Goal: Communication & Community: Answer question/provide support

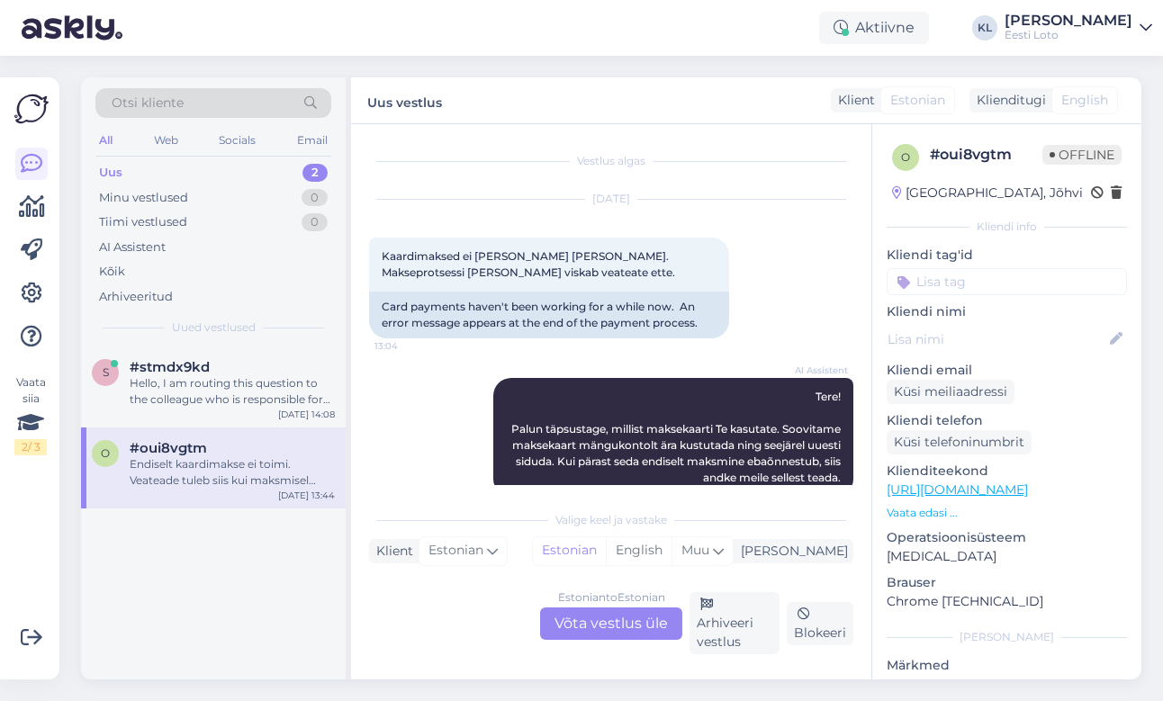
scroll to position [1128, 0]
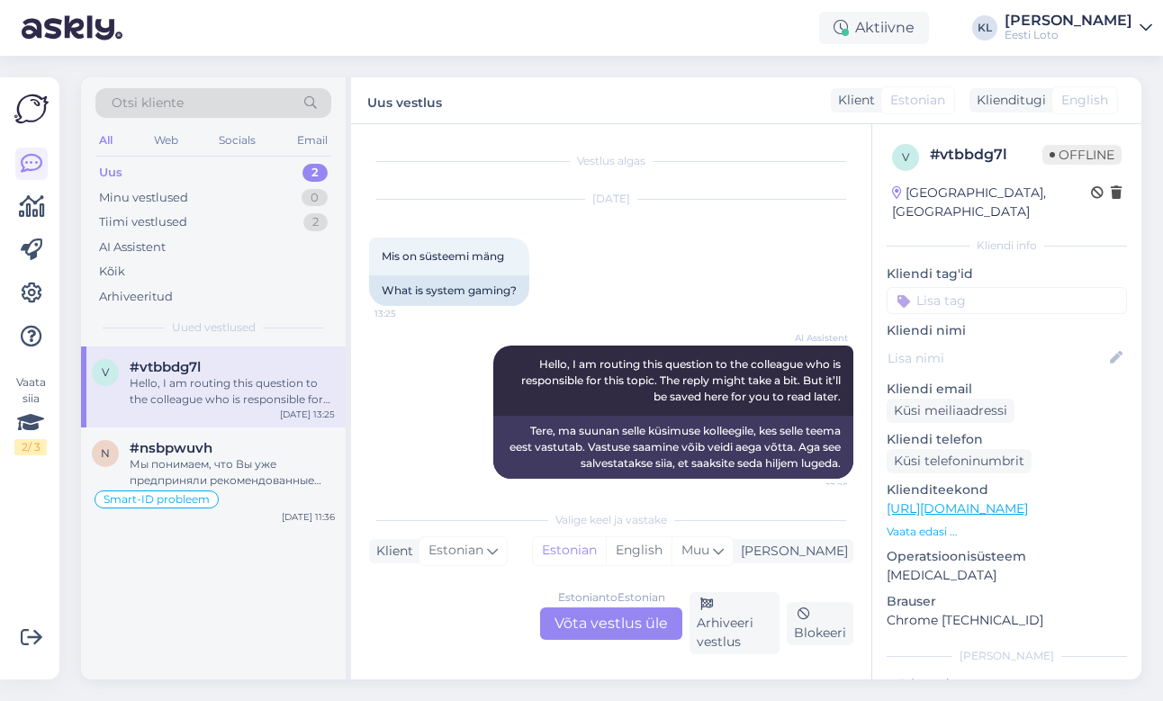
click at [262, 173] on div "Uus 2" at bounding box center [213, 172] width 236 height 25
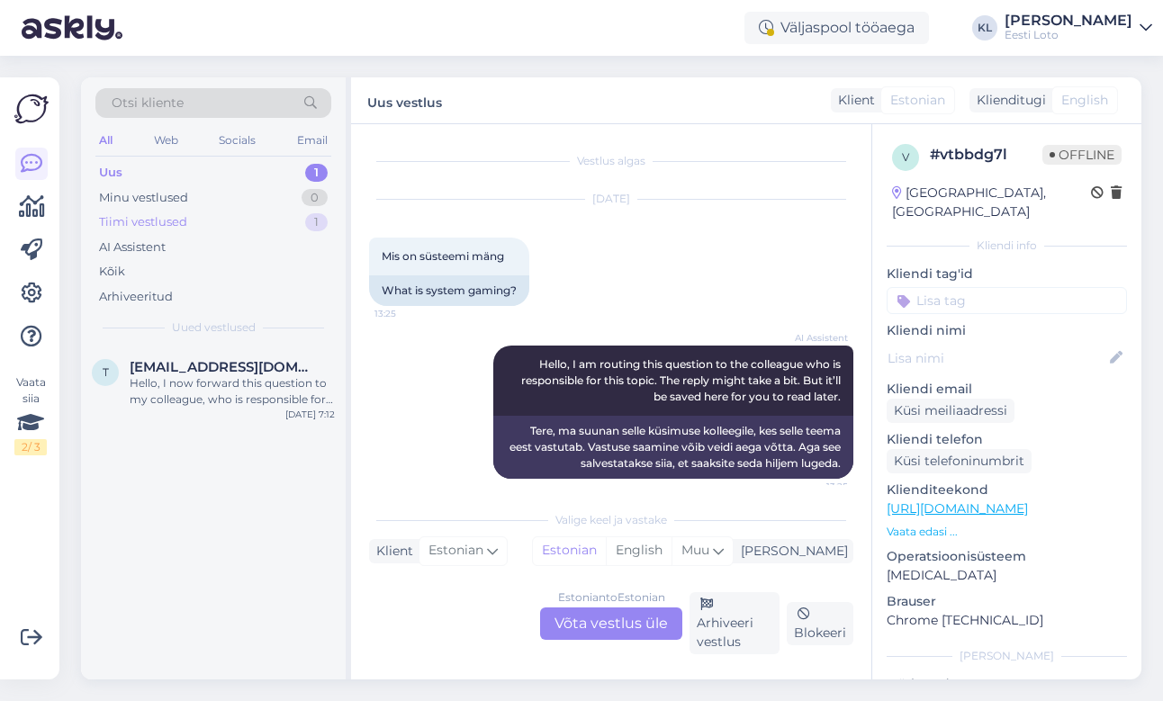
click at [268, 229] on div "Tiimi vestlused 1" at bounding box center [213, 222] width 236 height 25
click at [276, 375] on div "Palun teatage enda isikukood." at bounding box center [232, 383] width 205 height 16
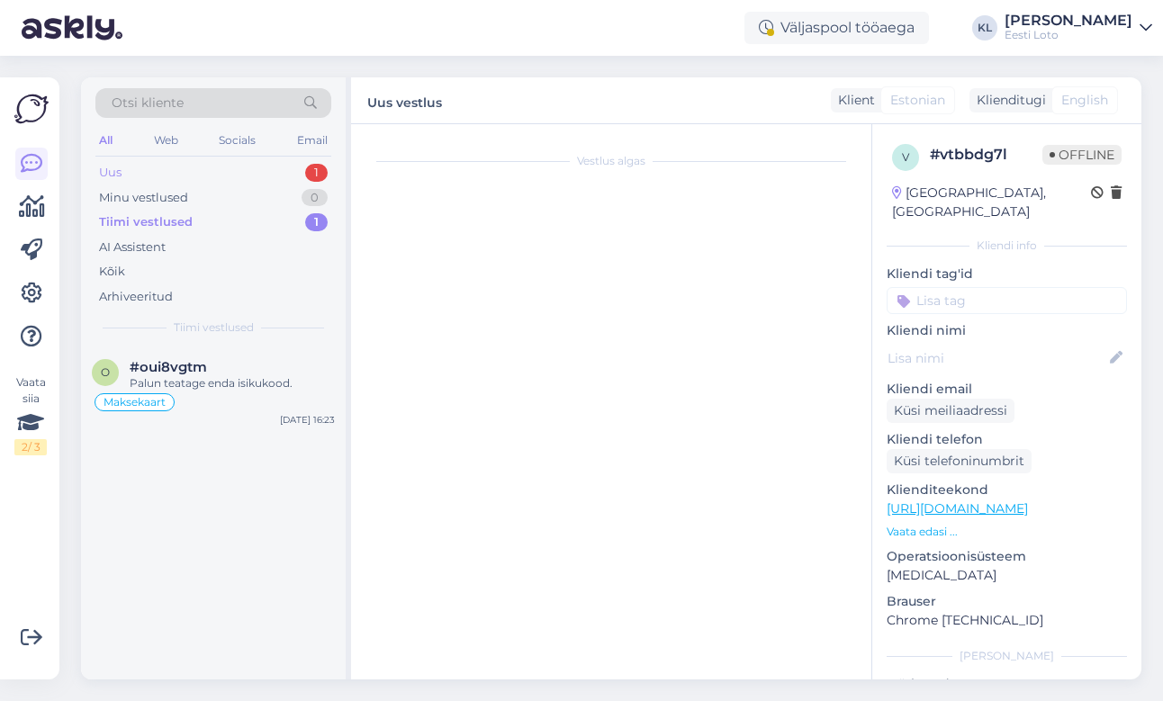
click at [270, 163] on div "Uus 1" at bounding box center [213, 172] width 236 height 25
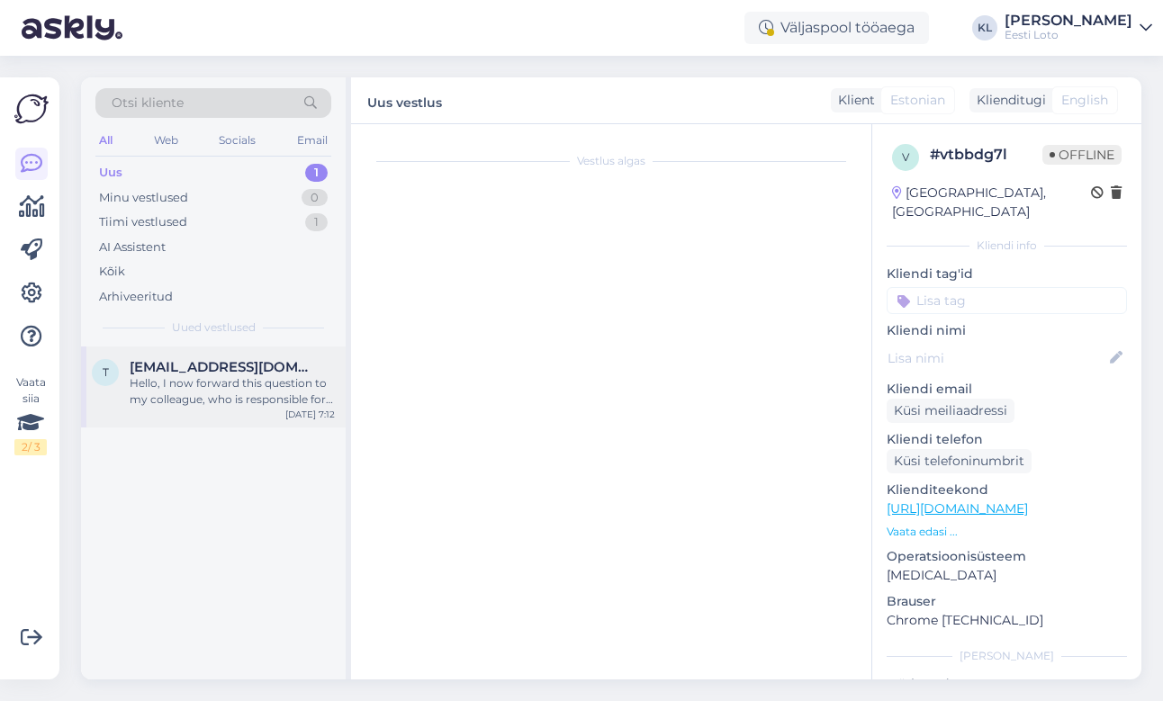
click at [219, 387] on div "Hello, I now forward this question to my colleague, who is responsible for this…" at bounding box center [232, 391] width 205 height 32
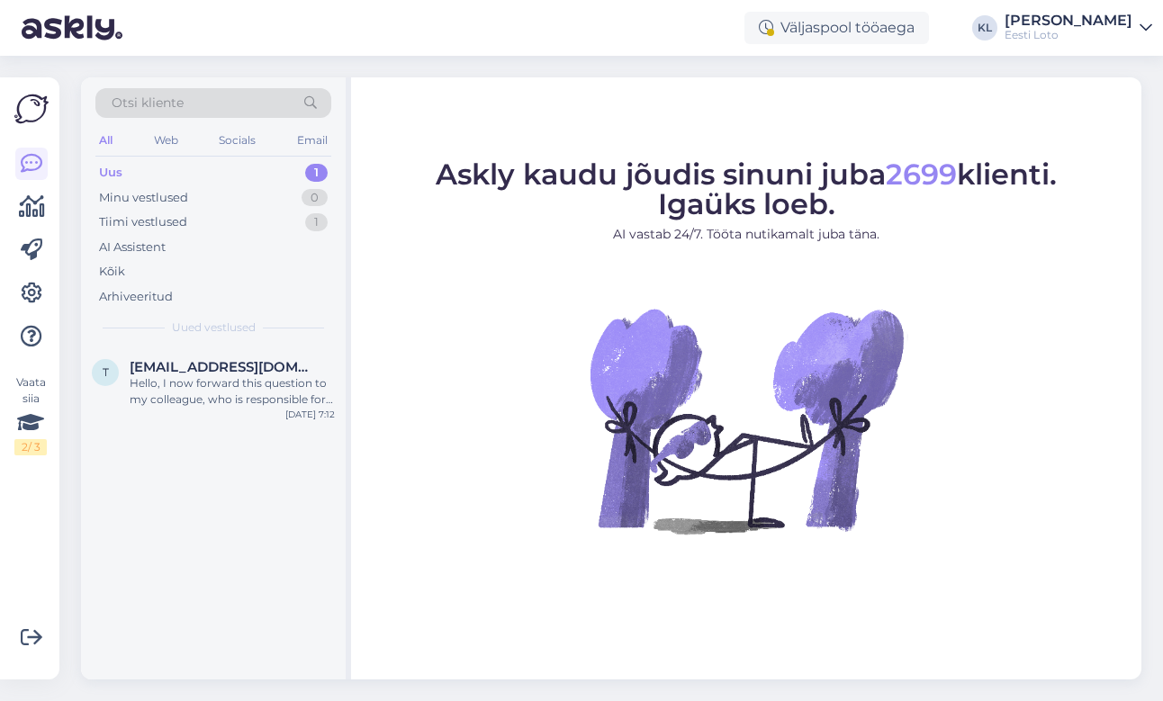
click at [282, 165] on div "Uus 1" at bounding box center [213, 172] width 236 height 25
click at [223, 378] on div "Hello, I now forward this question to my colleague, who is responsible for this…" at bounding box center [232, 391] width 205 height 32
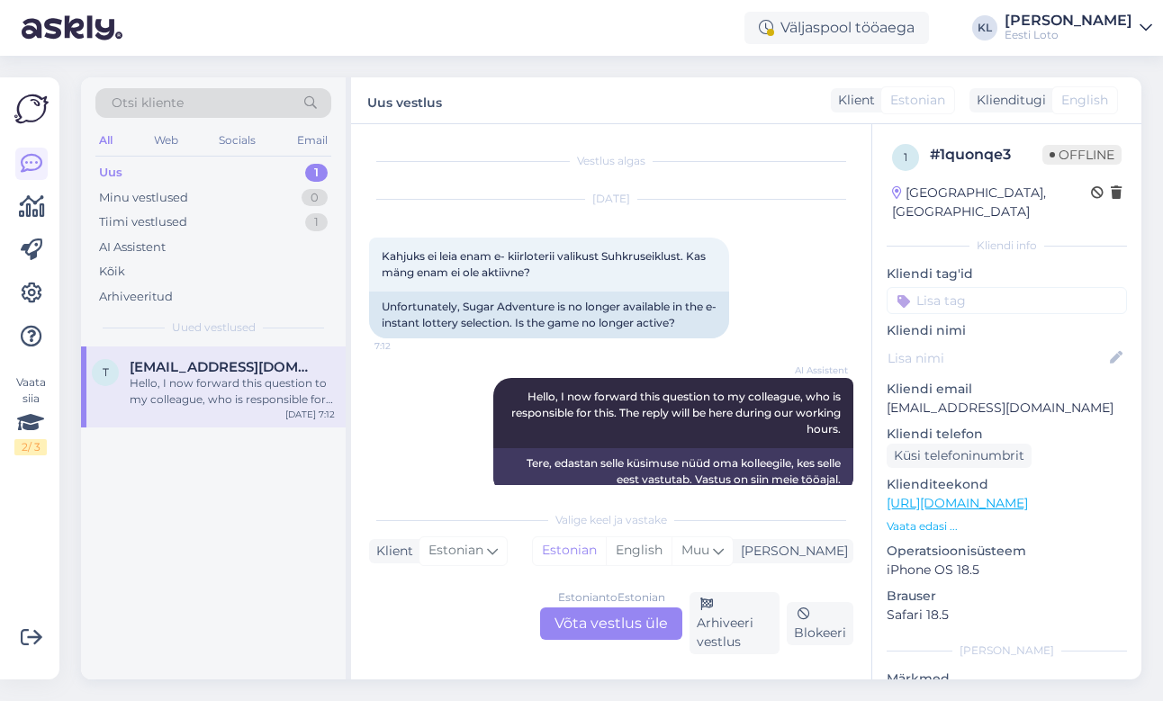
scroll to position [11, 0]
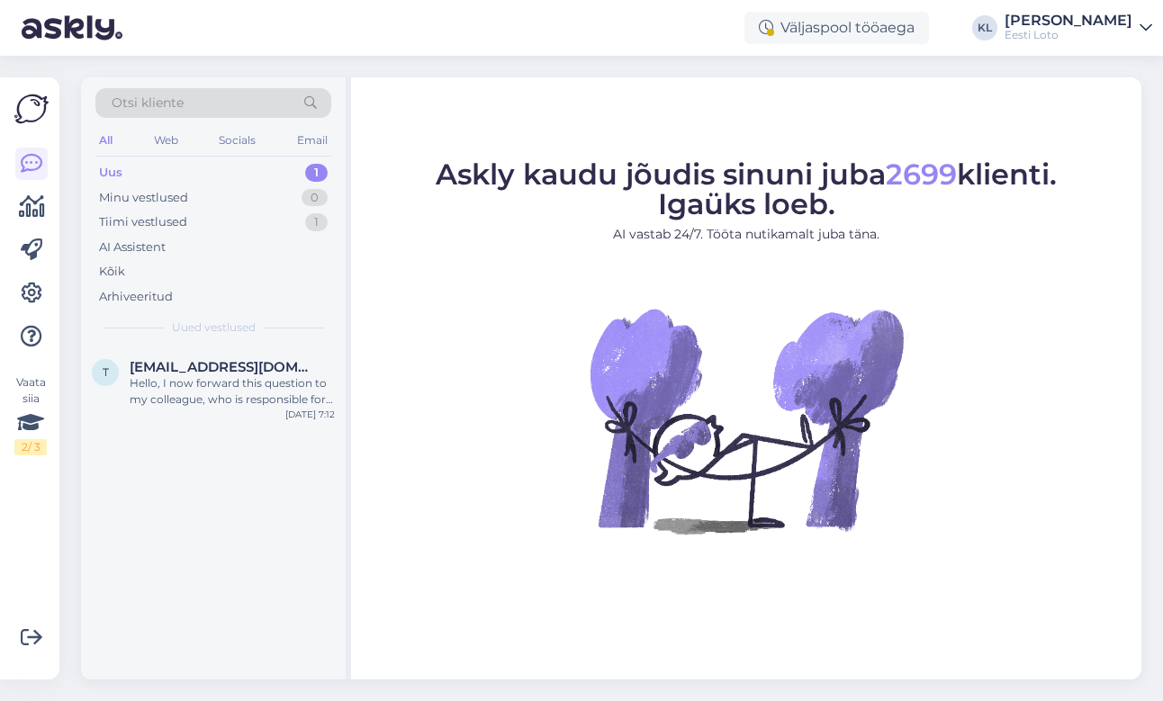
click at [239, 168] on div "Uus 1" at bounding box center [213, 172] width 236 height 25
click at [194, 382] on div "Hello, I now forward this question to my colleague, who is responsible for this…" at bounding box center [232, 391] width 205 height 32
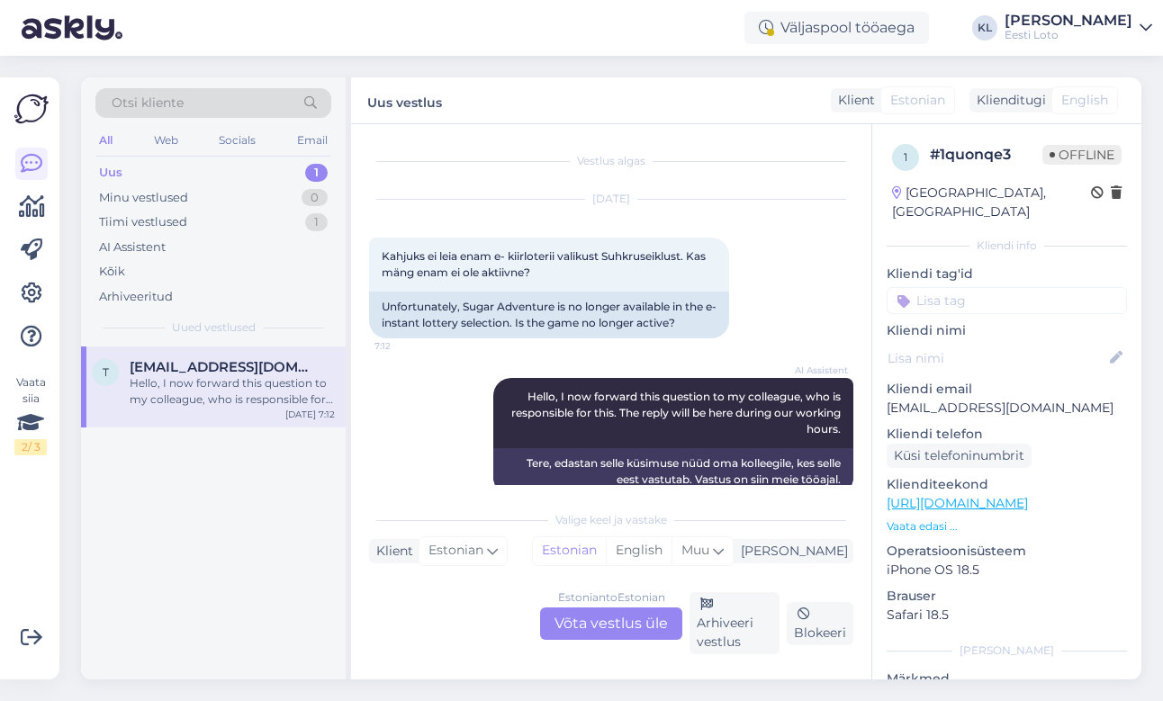
scroll to position [11, 0]
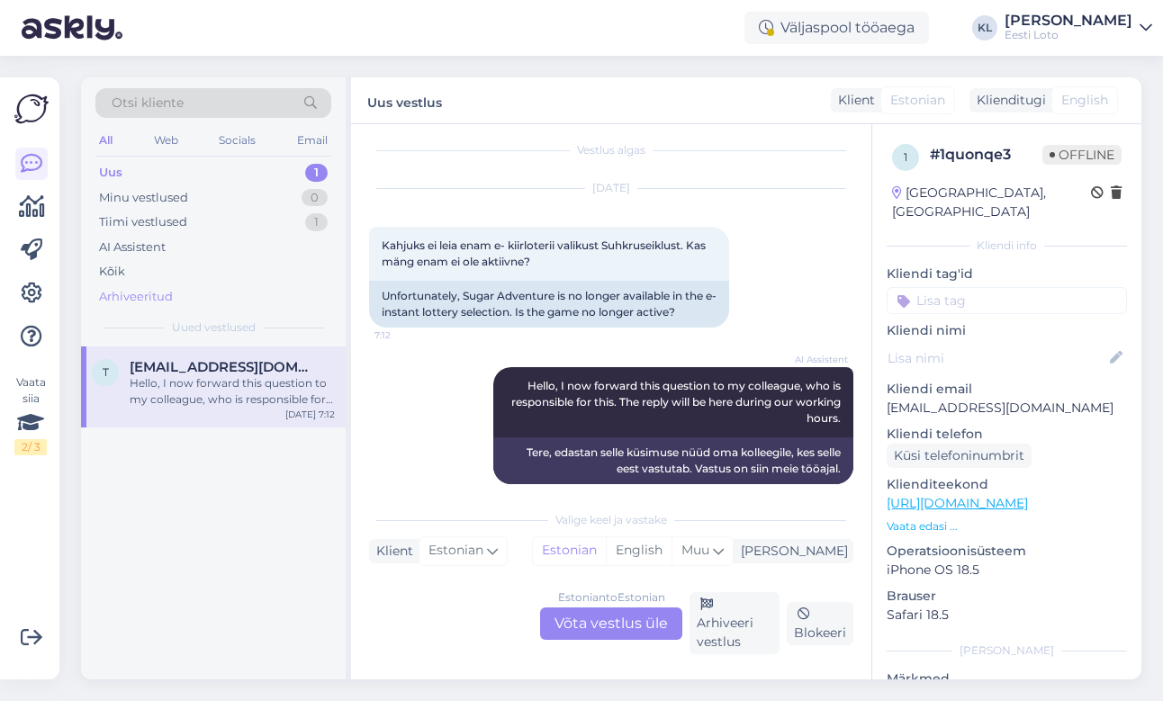
click at [153, 295] on div "Arhiveeritud" at bounding box center [136, 297] width 74 height 18
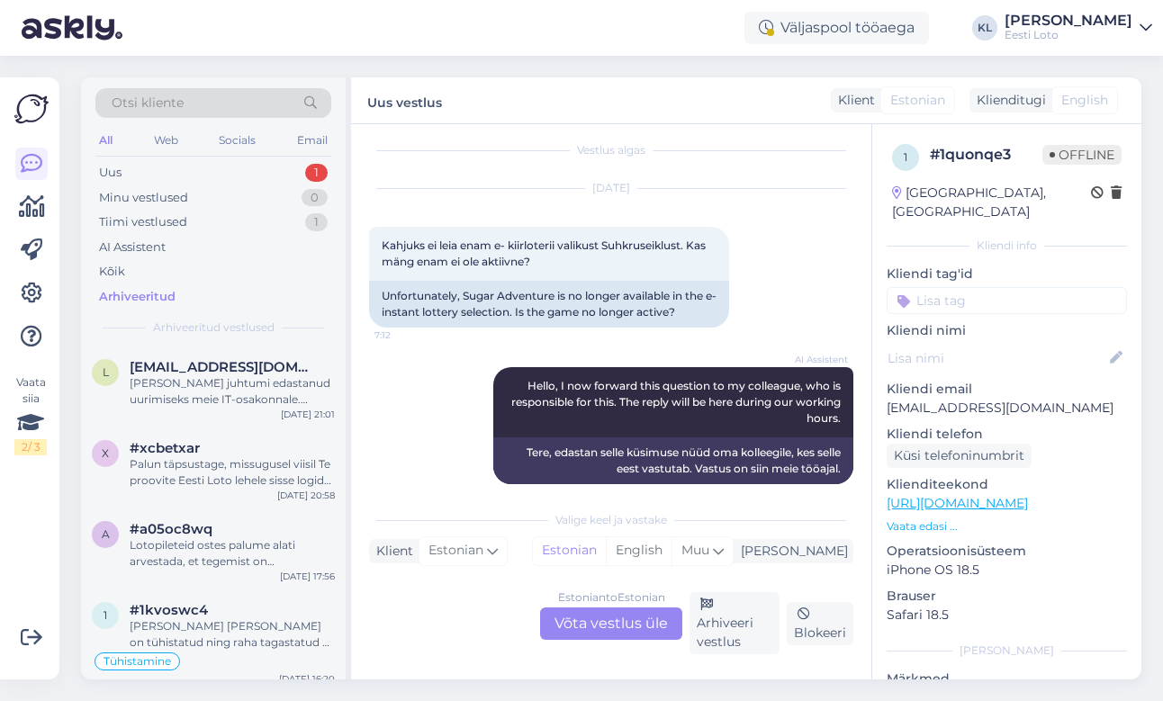
click at [235, 100] on div "Otsi kliente" at bounding box center [213, 103] width 236 height 30
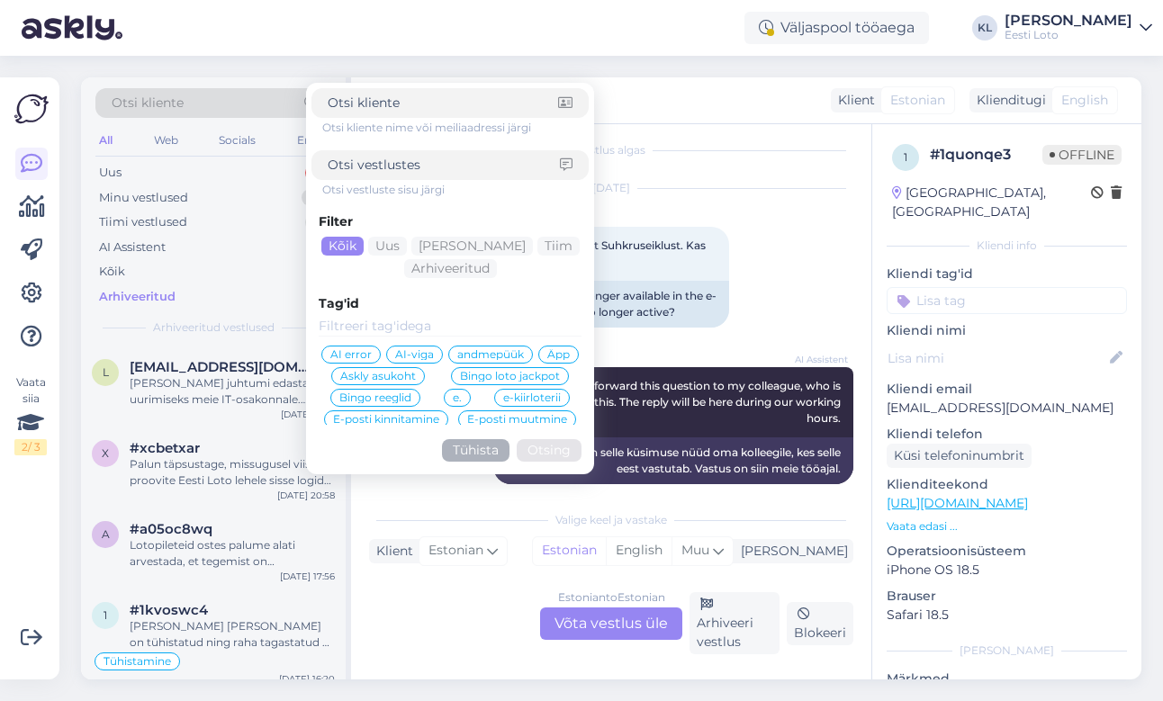
click at [432, 171] on input at bounding box center [444, 165] width 232 height 19
type input "eemaldatud"
click at [549, 450] on button "Otsing" at bounding box center [549, 450] width 65 height 22
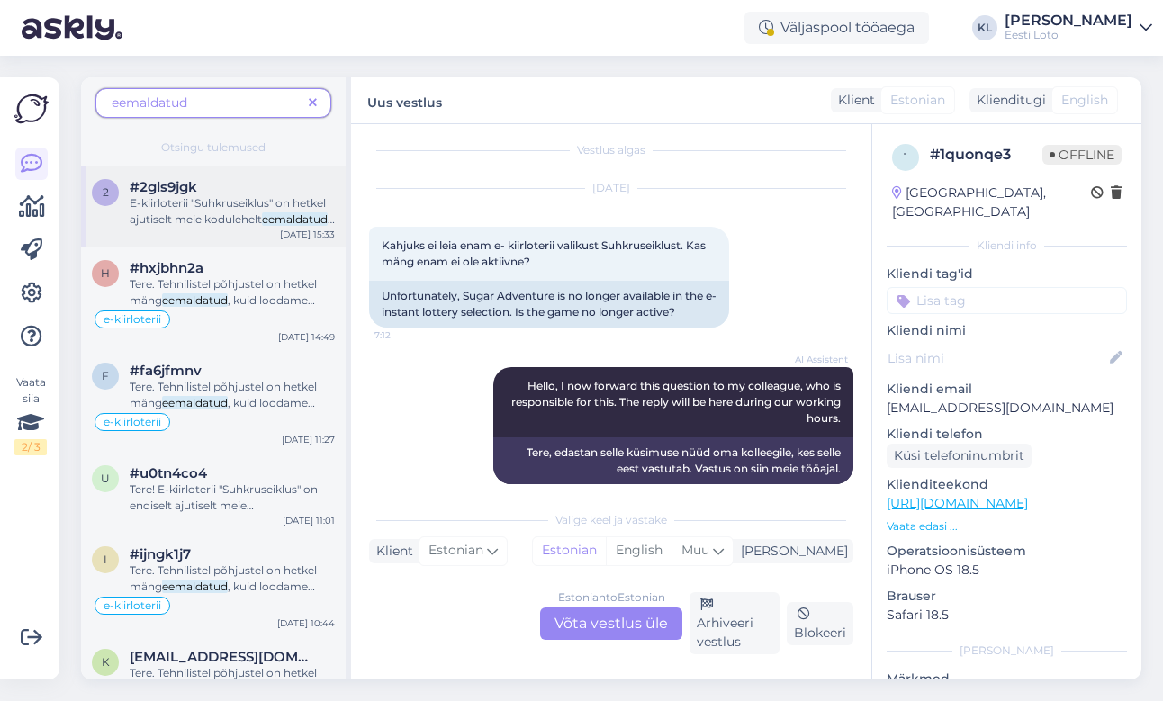
click at [196, 213] on span "E-kiirloterii "Suhkruseiklus" on hetkel ajutiselt meie kodulehelt" at bounding box center [228, 211] width 196 height 30
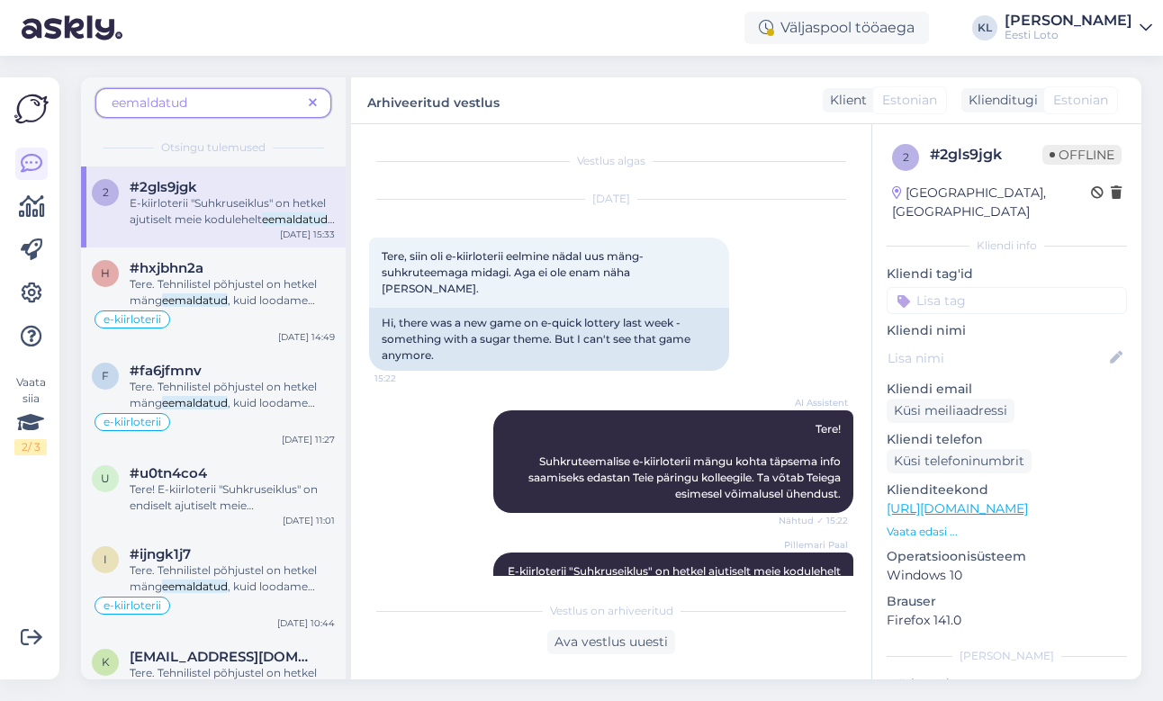
scroll to position [67, 0]
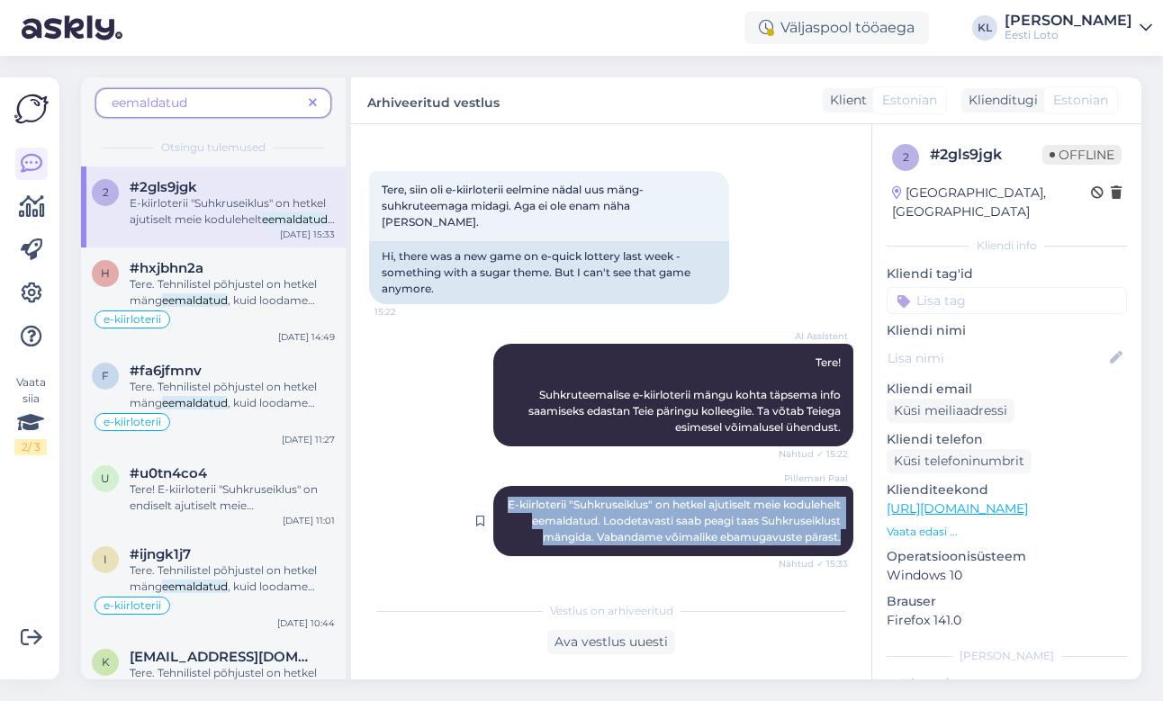
drag, startPoint x: 842, startPoint y: 537, endPoint x: 546, endPoint y: 490, distance: 299.9
click at [546, 490] on div "Pillemari Paal E-kiirloterii "Suhkruseiklus" on hetkel ajutiselt meie kodulehel…" at bounding box center [673, 521] width 360 height 70
copy span "E-kiirloterii "Suhkruseiklus" on hetkel ajutiselt meie kodulehelt eemaldatud. L…"
click at [36, 168] on icon at bounding box center [32, 164] width 22 height 22
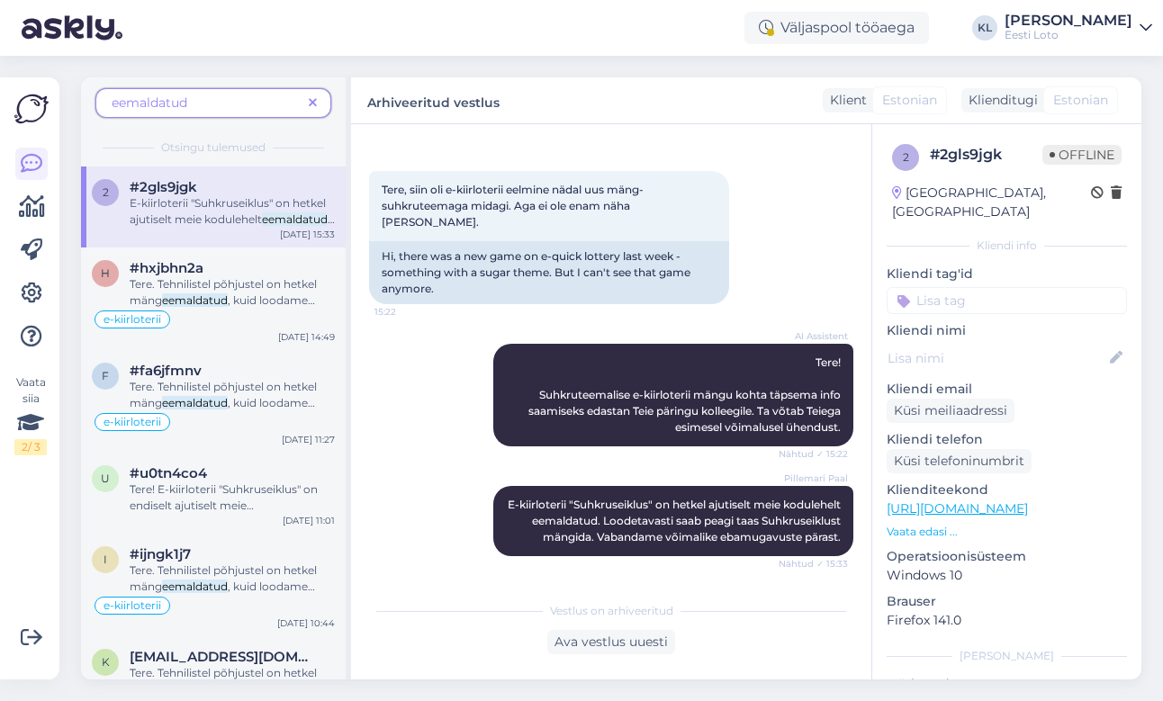
click at [314, 97] on icon at bounding box center [313, 103] width 8 height 13
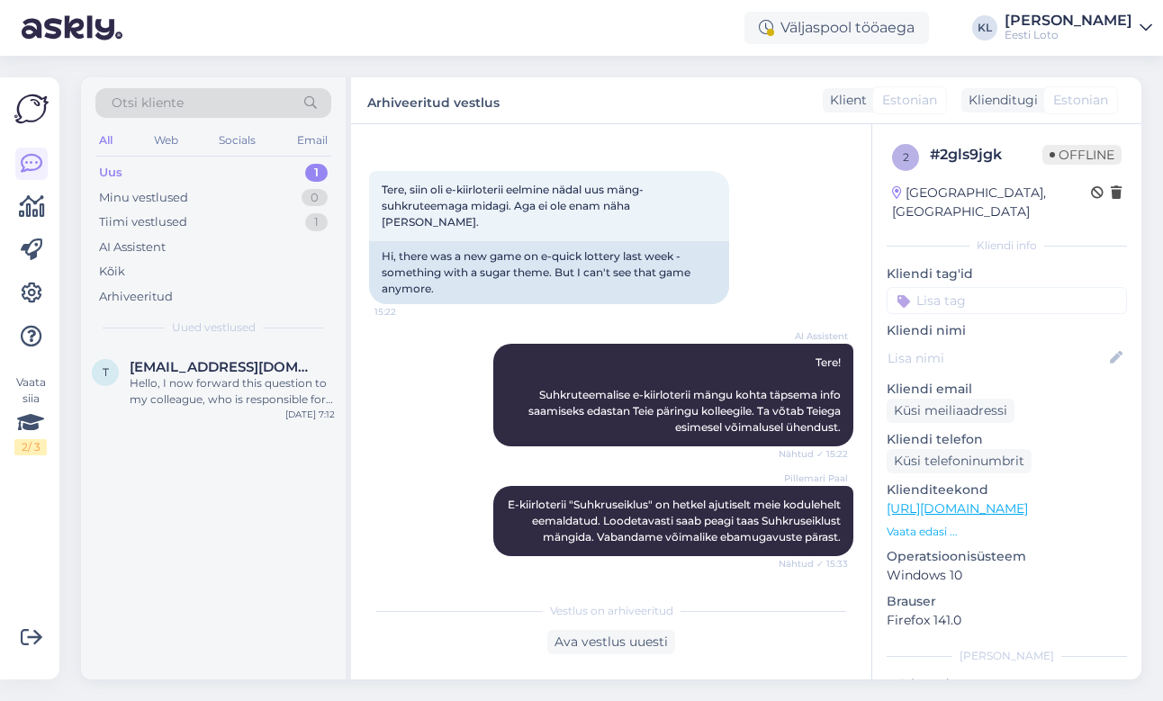
click at [200, 166] on div "Uus 1" at bounding box center [213, 172] width 236 height 25
click at [199, 376] on div "Hello, I now forward this question to my colleague, who is responsible for this…" at bounding box center [232, 391] width 205 height 32
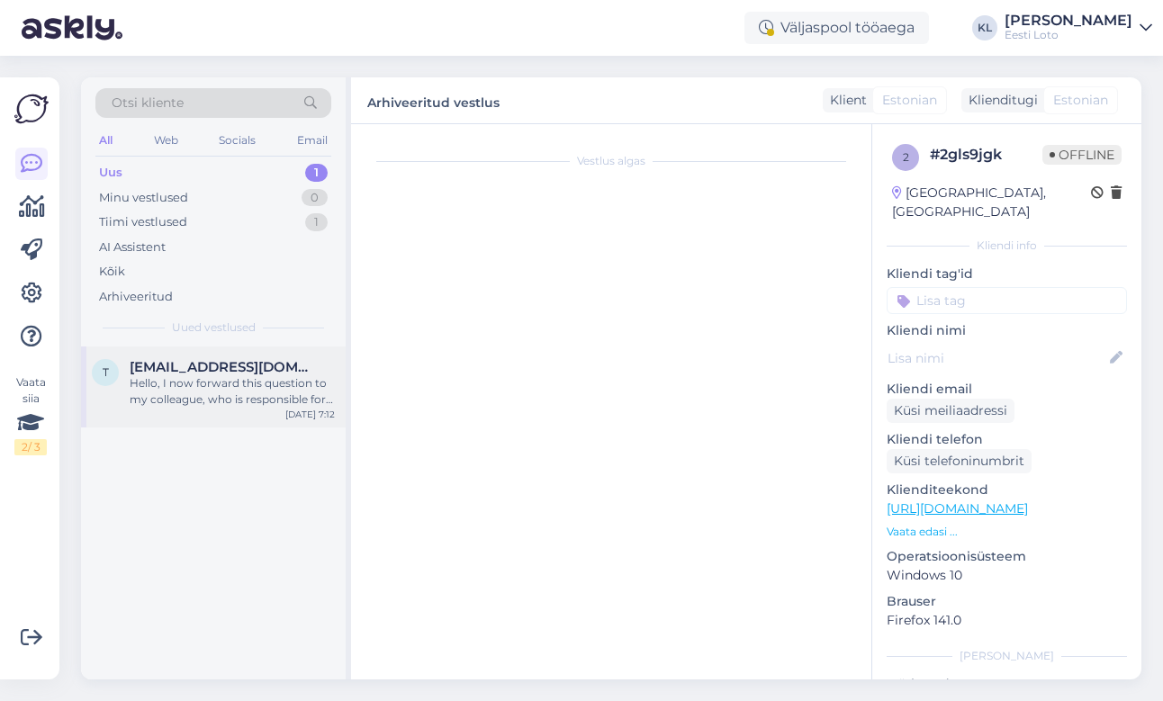
scroll to position [11, 0]
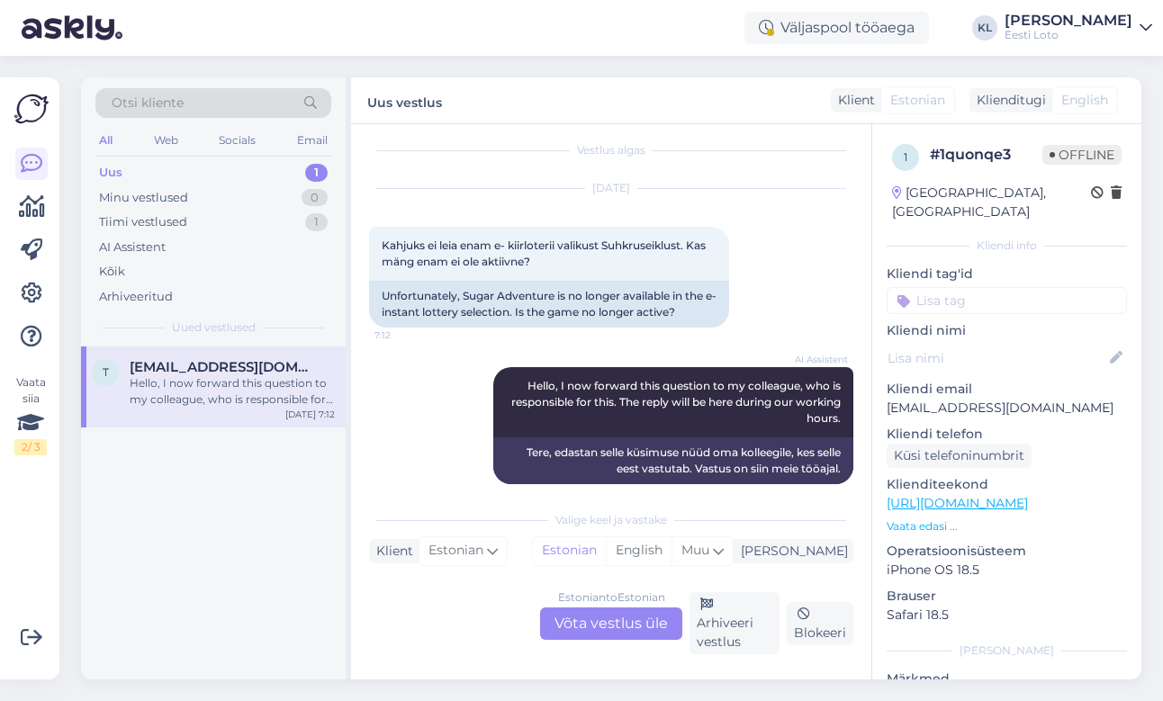
click at [591, 630] on div "Estonian to Estonian Võta vestlus üle" at bounding box center [611, 623] width 142 height 32
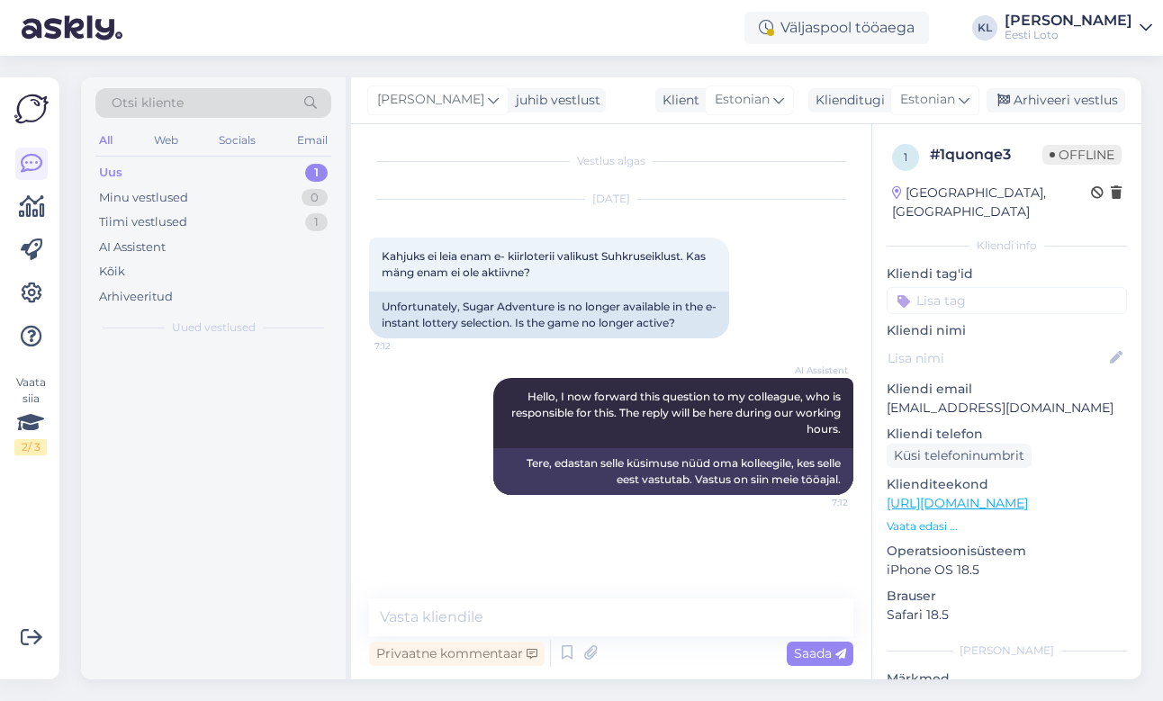
scroll to position [0, 0]
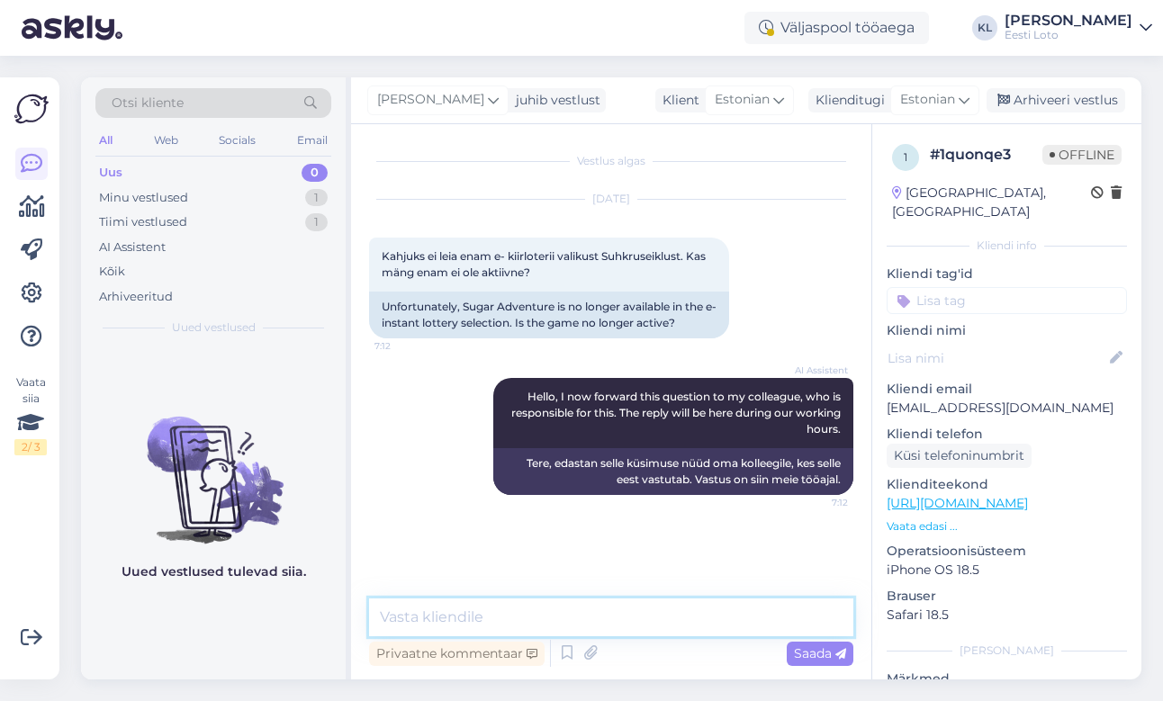
click at [531, 611] on textarea at bounding box center [611, 617] width 484 height 38
paste textarea "E-kiirloterii "Suhkruseiklus" on hetkel ajutiselt meie kodulehelt eemaldatud. L…"
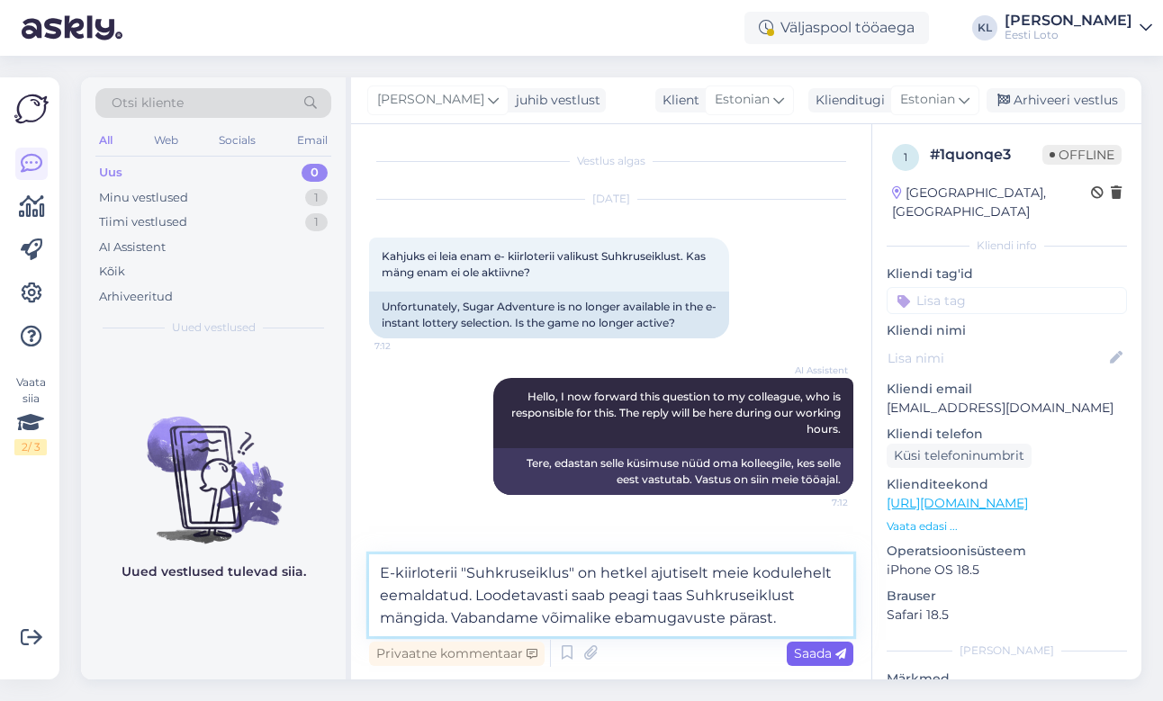
type textarea "E-kiirloterii "Suhkruseiklus" on hetkel ajutiselt meie kodulehelt eemaldatud. L…"
click at [814, 652] on span "Saada" at bounding box center [820, 653] width 52 height 16
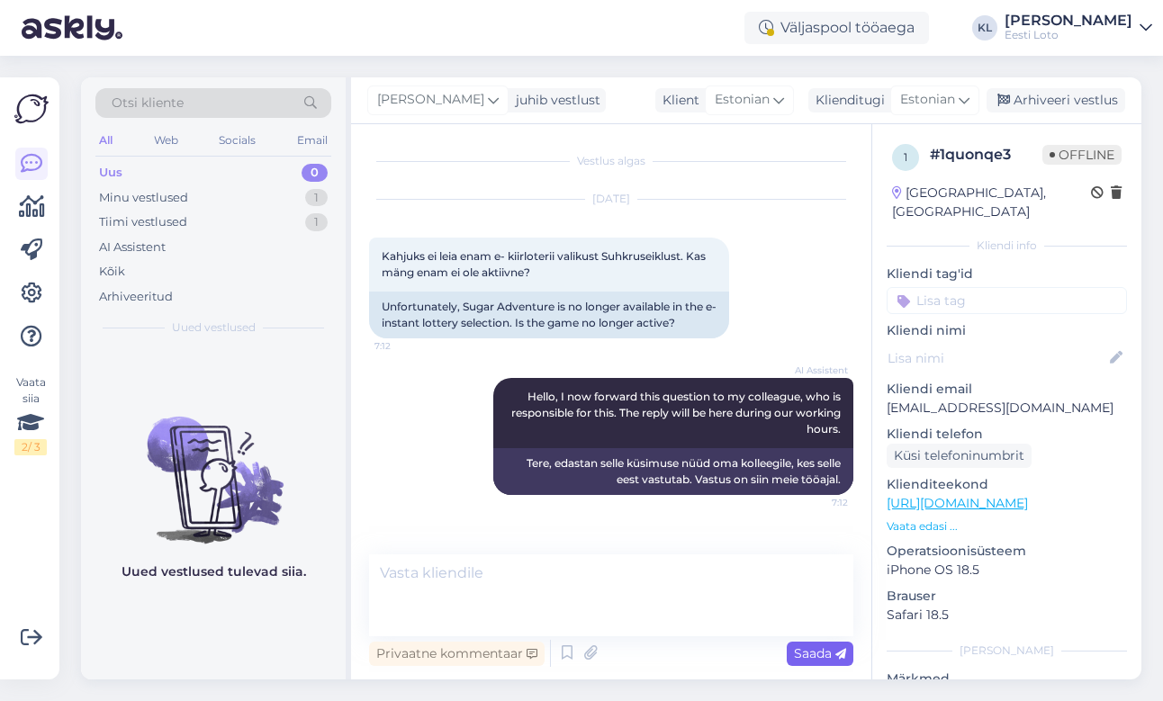
scroll to position [58, 0]
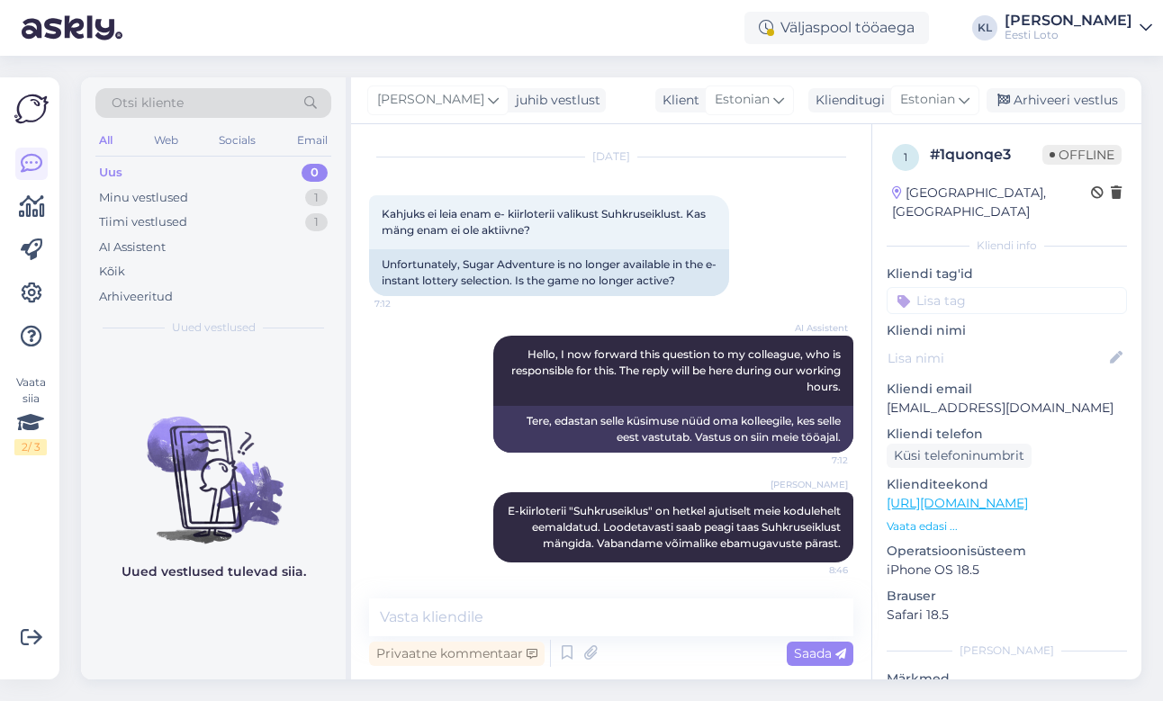
click at [970, 293] on input at bounding box center [1006, 300] width 240 height 27
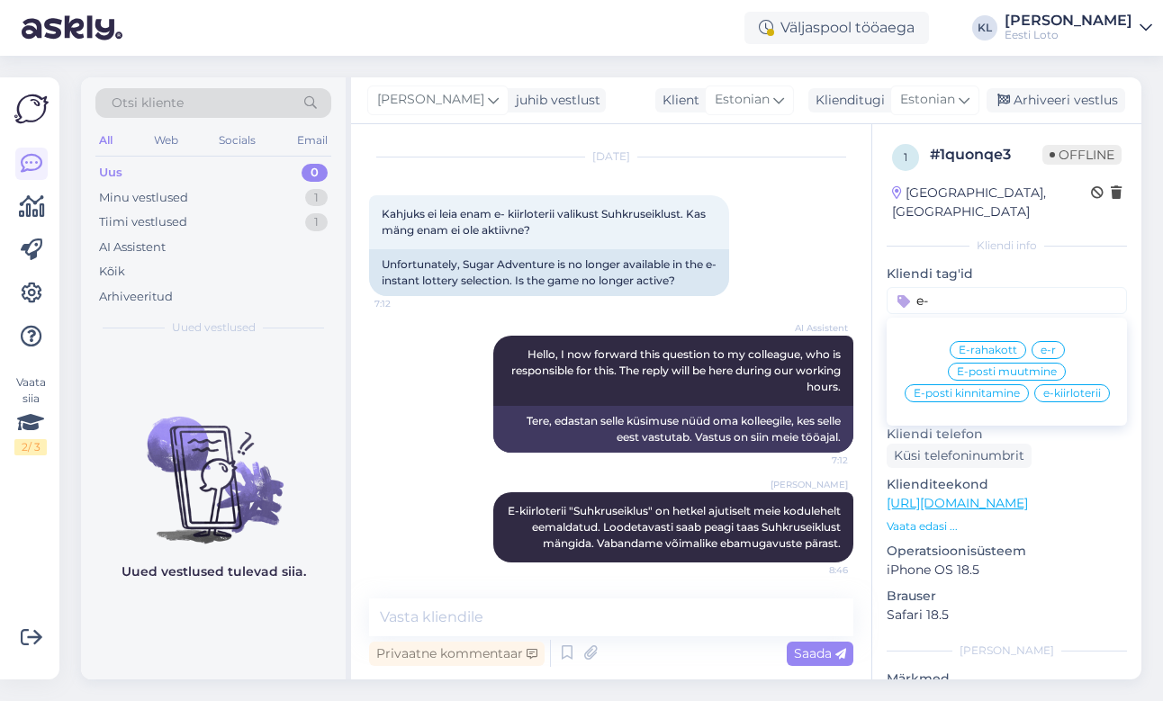
type input "e-"
click at [1057, 388] on span "e-kiirloterii" at bounding box center [1072, 393] width 58 height 11
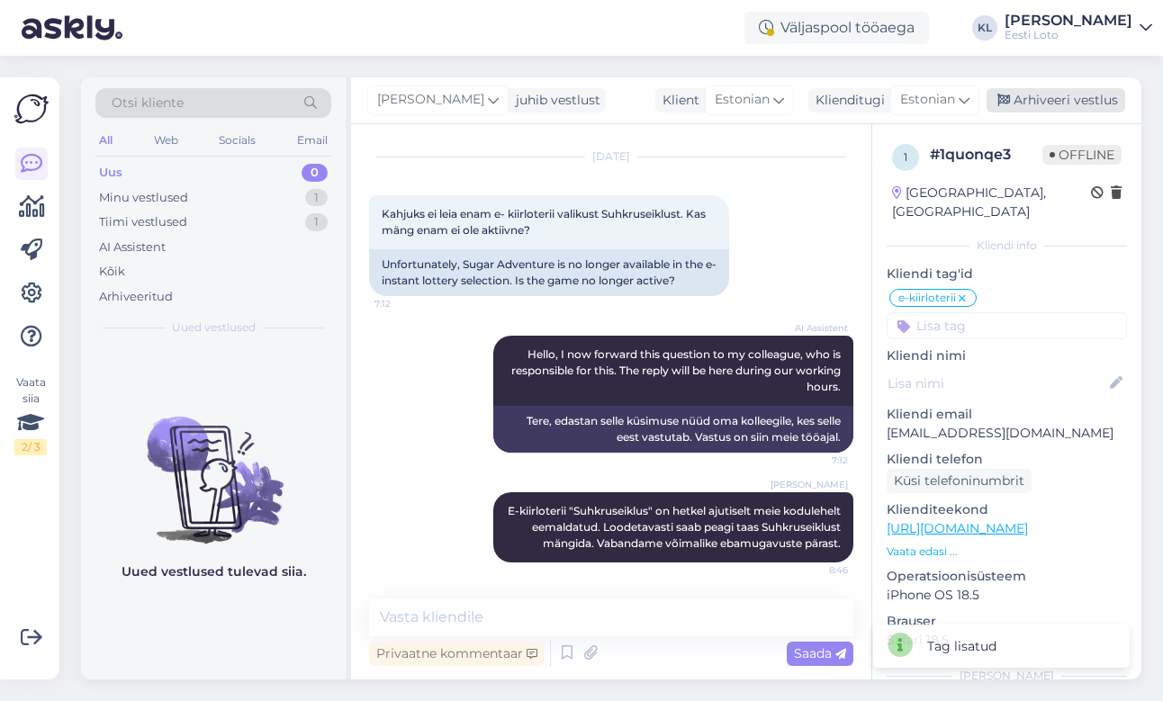
click at [1051, 106] on div "Arhiveeri vestlus" at bounding box center [1055, 100] width 139 height 24
